Goal: Transaction & Acquisition: Register for event/course

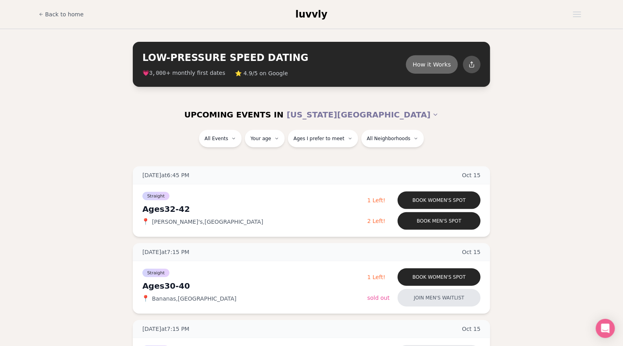
click at [440, 70] on button "How it Works" at bounding box center [432, 64] width 52 height 18
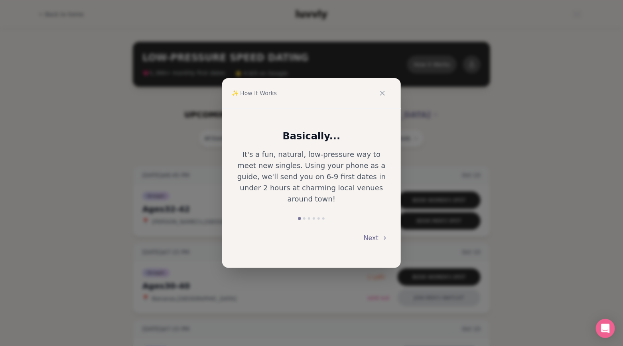
click at [372, 231] on button "Next" at bounding box center [376, 239] width 24 height 18
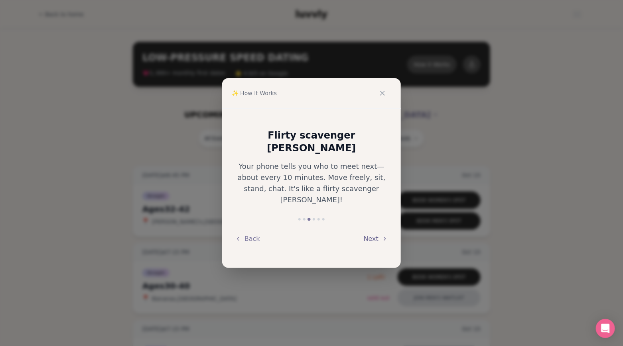
click at [372, 231] on button "Next" at bounding box center [376, 239] width 24 height 18
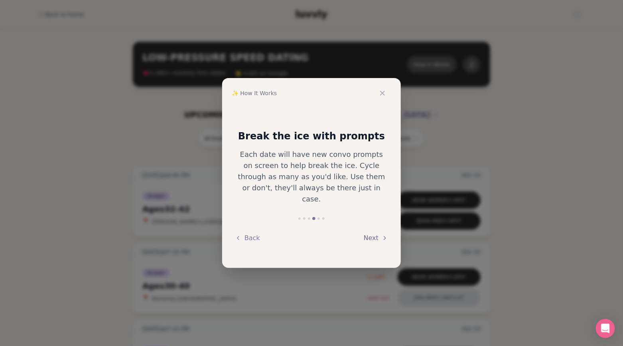
click at [372, 231] on button "Next" at bounding box center [376, 239] width 24 height 18
click at [372, 231] on div "Back" at bounding box center [311, 239] width 153 height 18
click at [386, 93] on button at bounding box center [383, 94] width 18 height 18
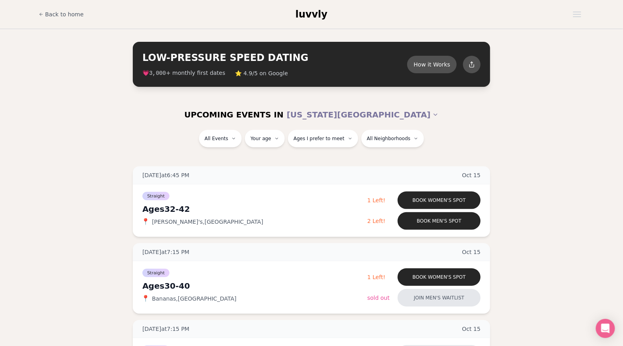
click at [480, 105] on div "UPCOMING EVENTS IN [US_STATE][GEOGRAPHIC_DATA]" at bounding box center [311, 115] width 459 height 30
click at [377, 221] on span "2 Left!" at bounding box center [376, 221] width 18 height 6
click at [215, 160] on span "Straight" at bounding box center [207, 160] width 22 height 8
click at [228, 137] on button "Straight" at bounding box center [220, 139] width 43 height 18
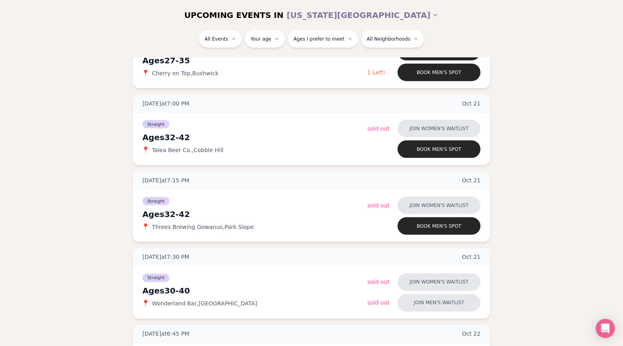
scroll to position [384, 0]
